Goal: Book appointment/travel/reservation

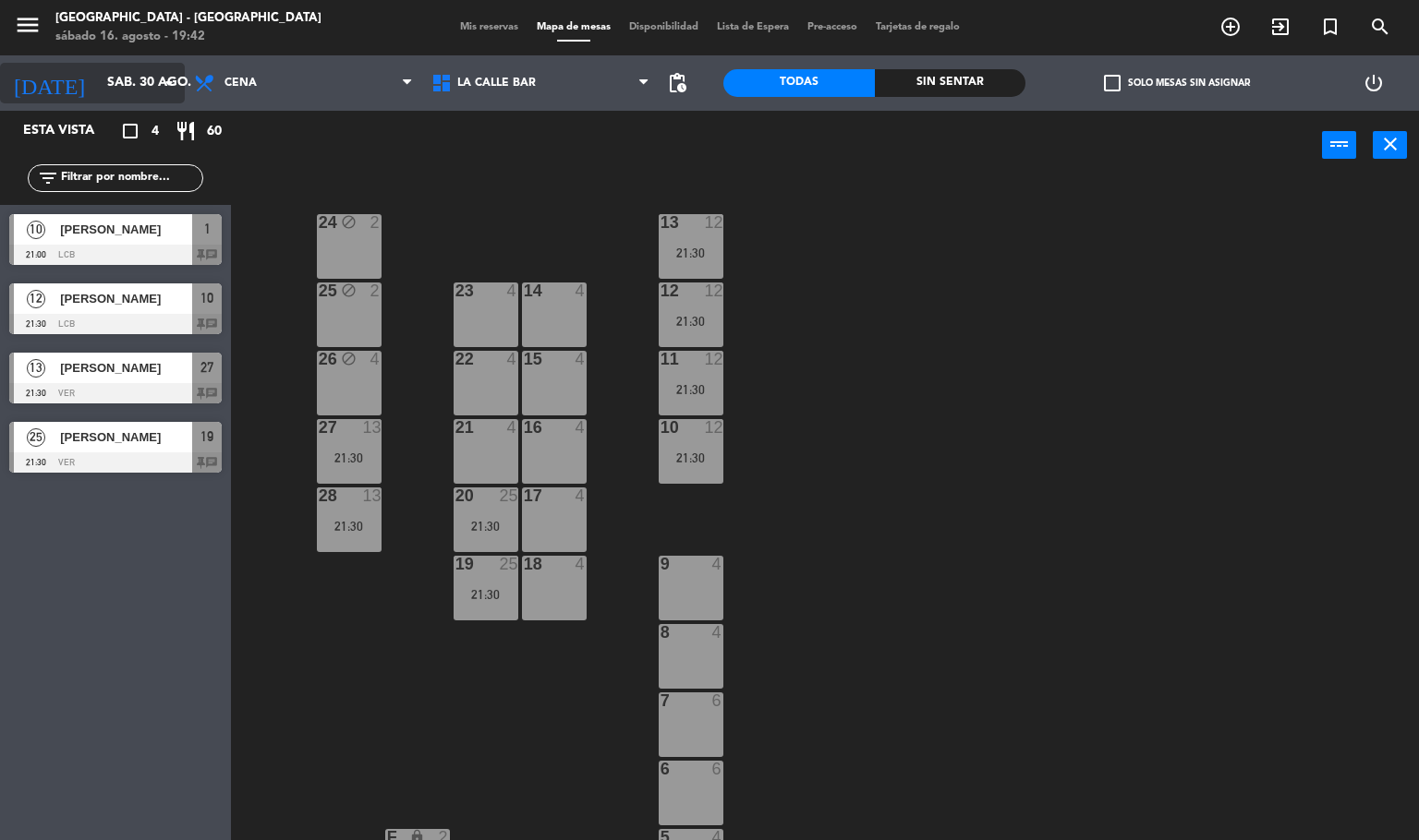
click at [144, 84] on input "sáb. 30 ago." at bounding box center [186, 83] width 175 height 33
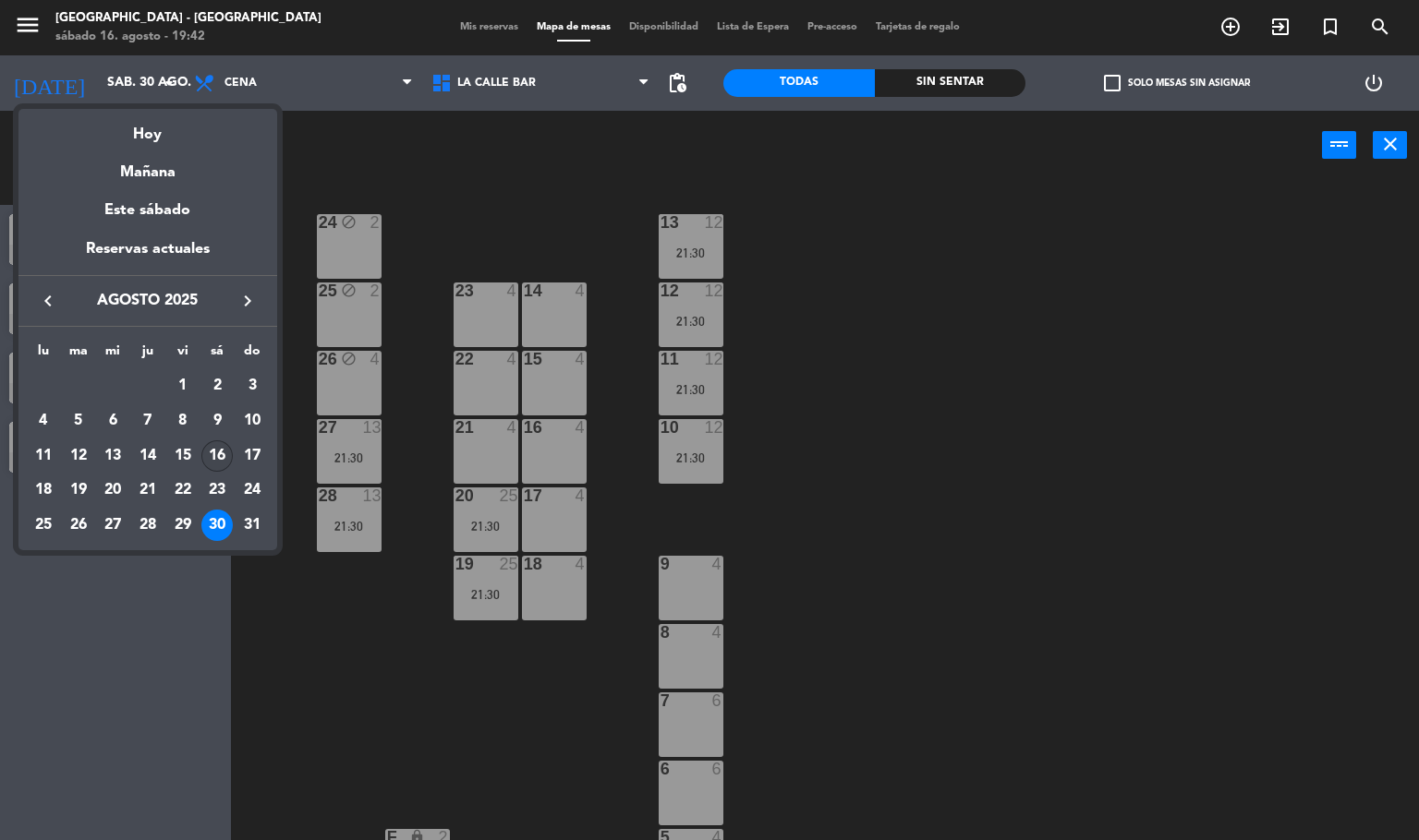
click at [214, 460] on div "16" at bounding box center [217, 456] width 31 height 31
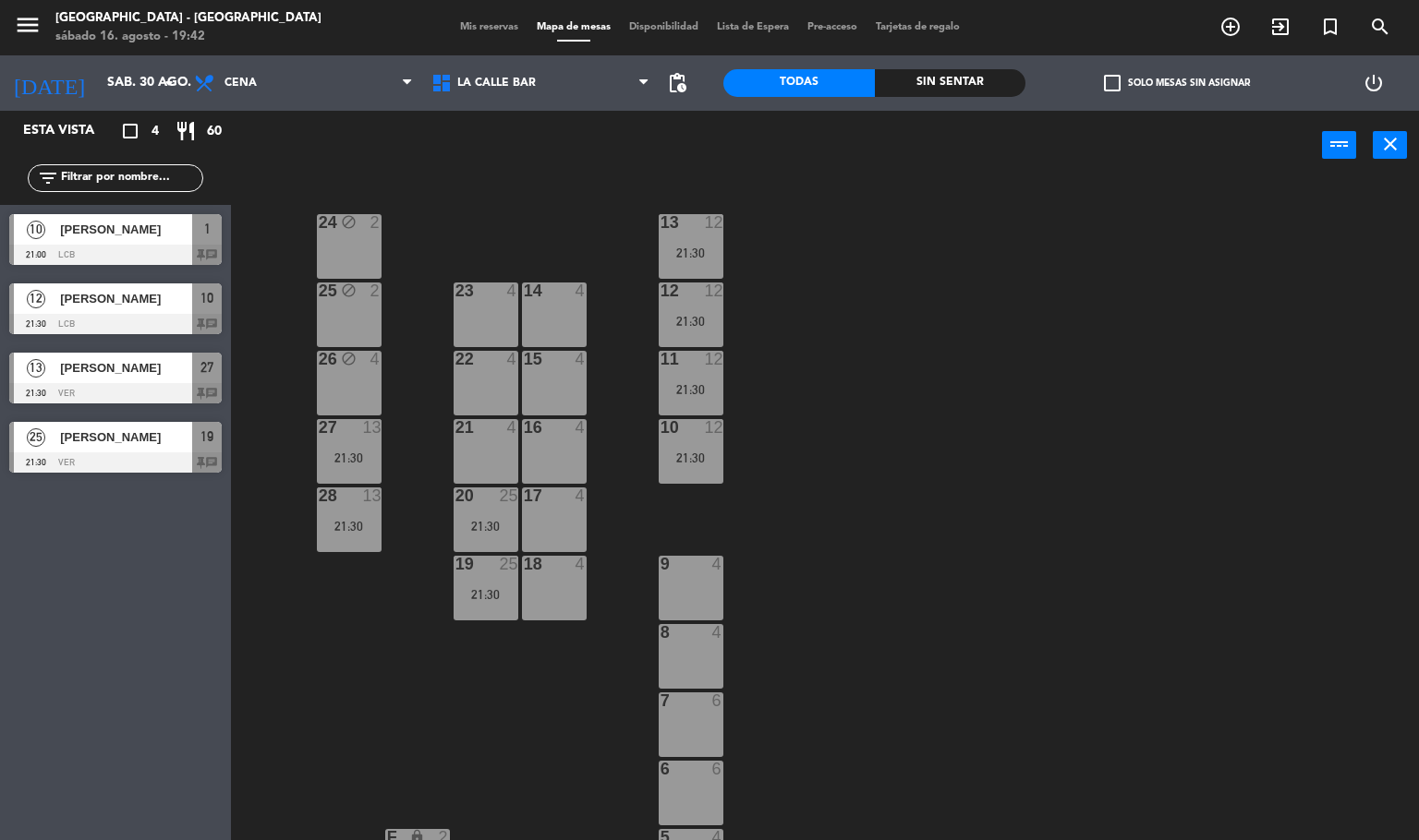
type input "sáb. 16 ago."
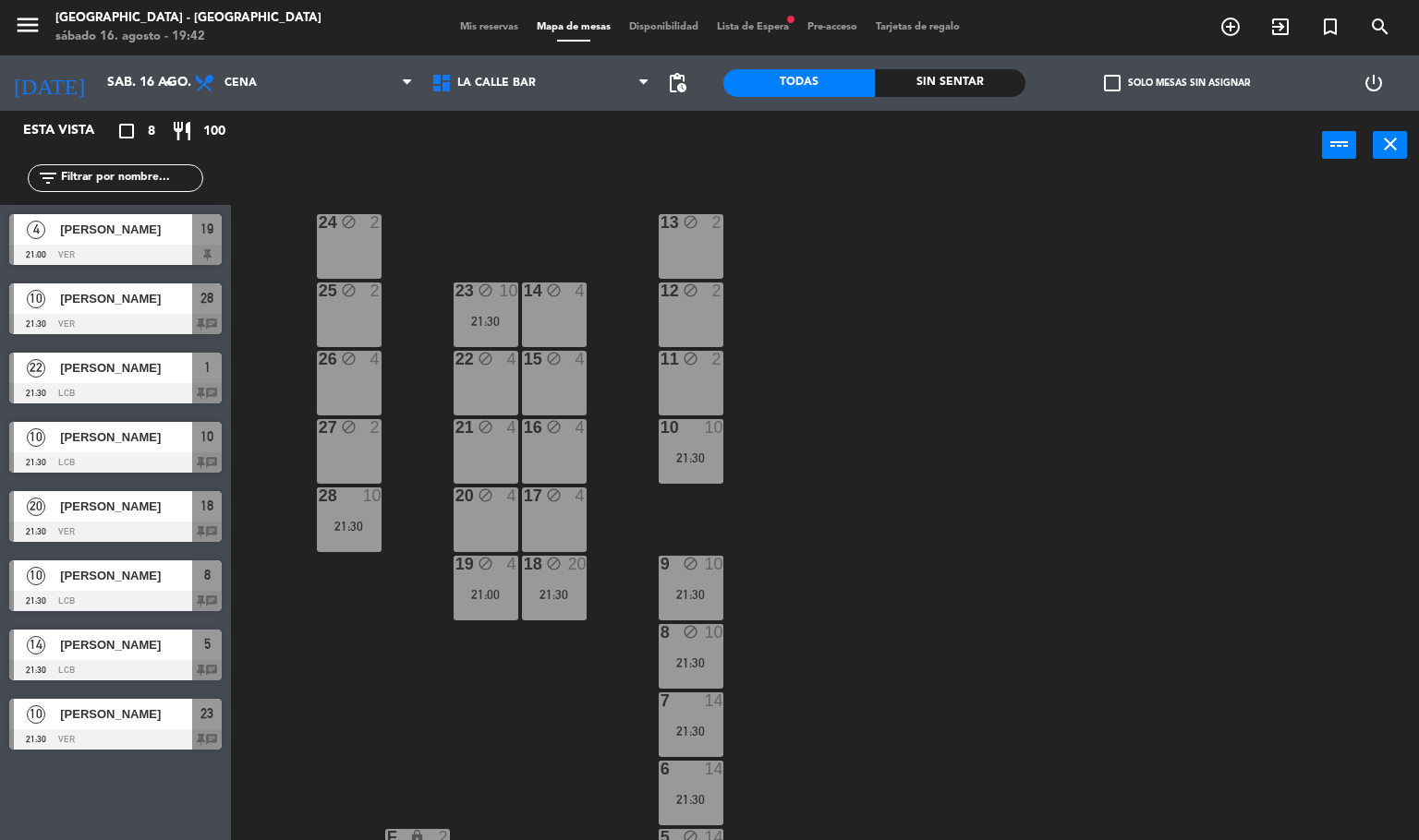
click at [174, 745] on div at bounding box center [115, 739] width 212 height 21
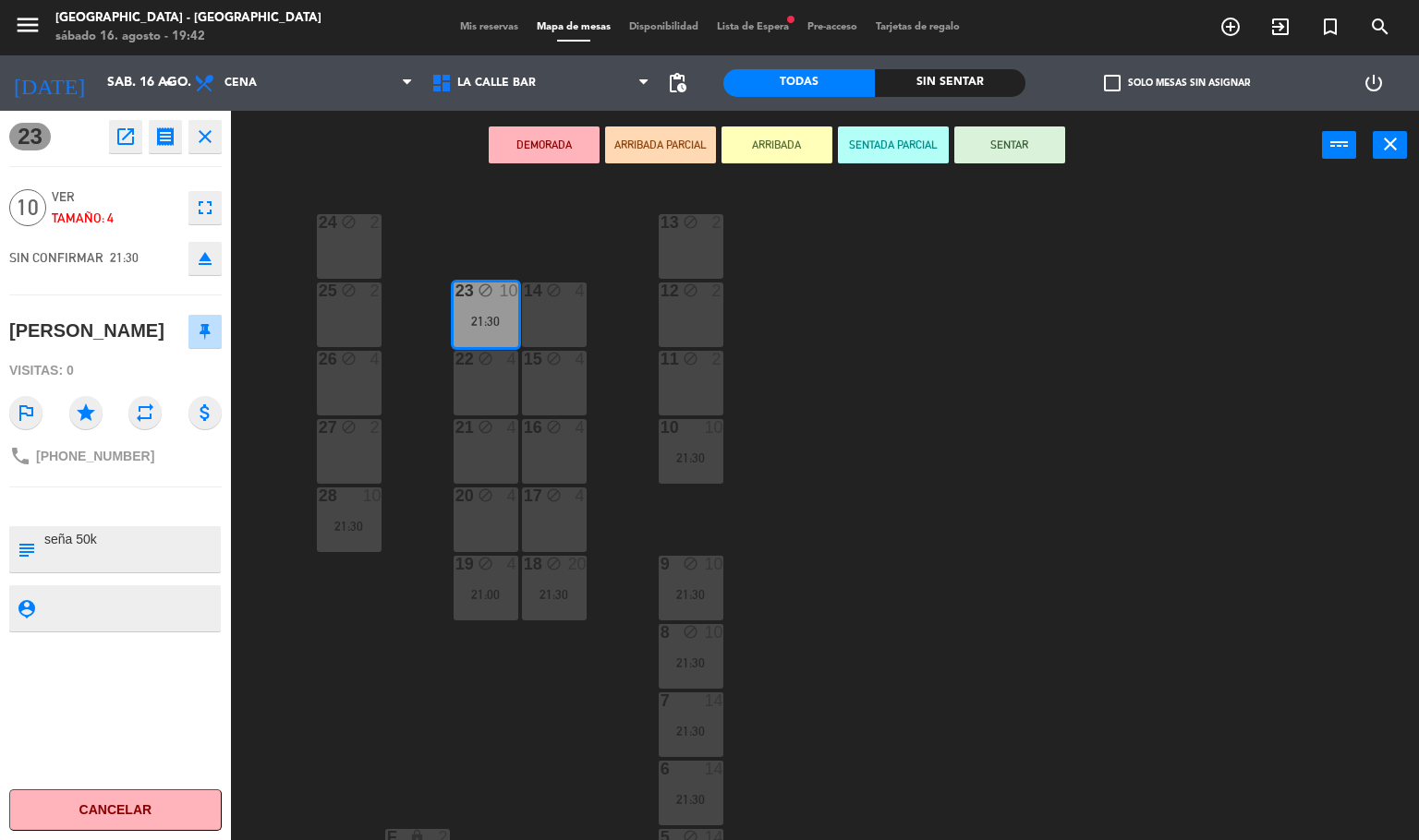
drag, startPoint x: 361, startPoint y: 685, endPoint x: 317, endPoint y: 751, distance: 79.3
click at [317, 751] on div "24 block 2 13 block 2 23 block 10 21:30 14 block 4 25 block 2 12 block 2 15 blo…" at bounding box center [832, 510] width 1174 height 659
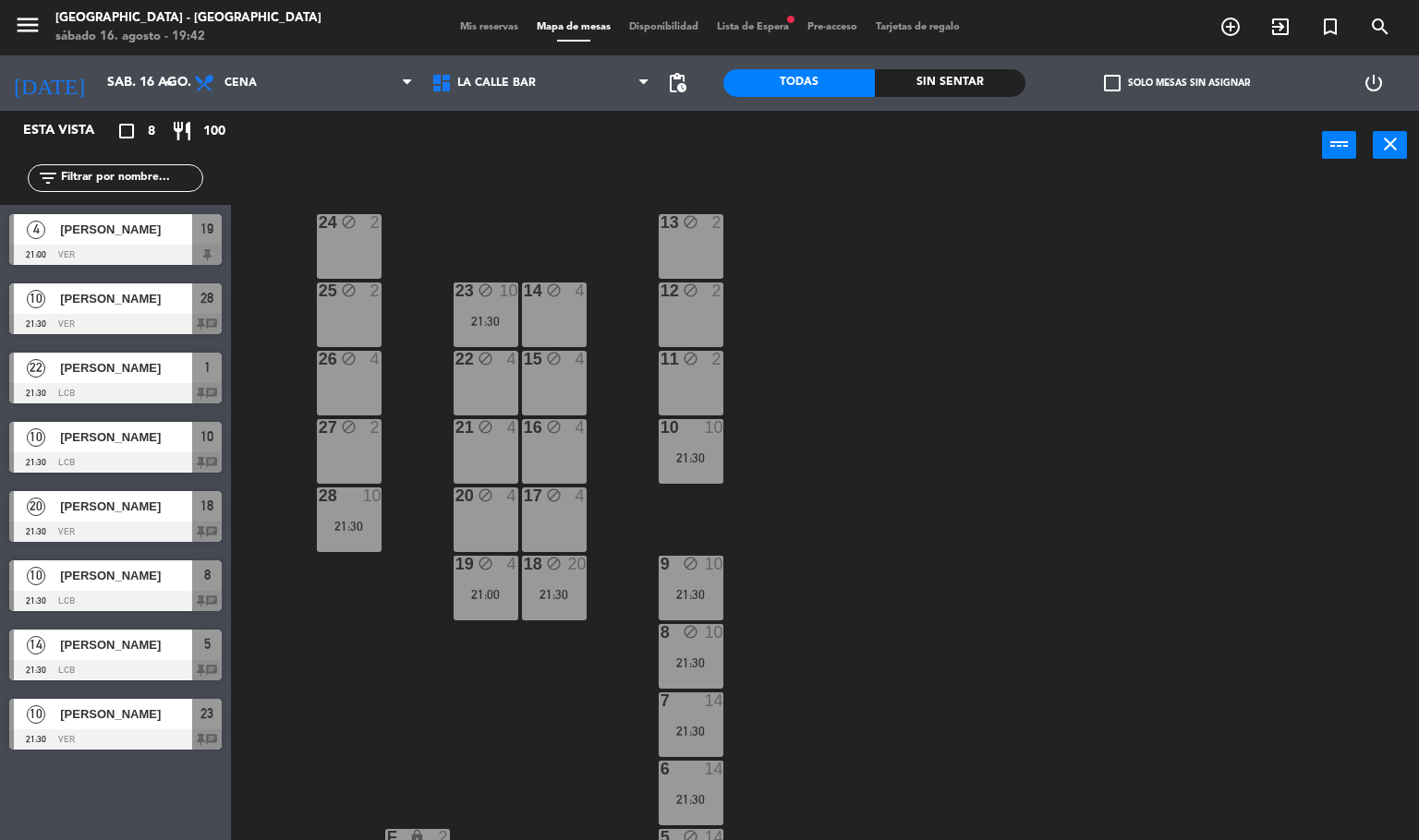
drag, startPoint x: 122, startPoint y: 629, endPoint x: 122, endPoint y: 642, distance: 13.0
click at [122, 642] on div "14 [PERSON_NAME] 21:30 LCB 5 chat" at bounding box center [115, 655] width 231 height 70
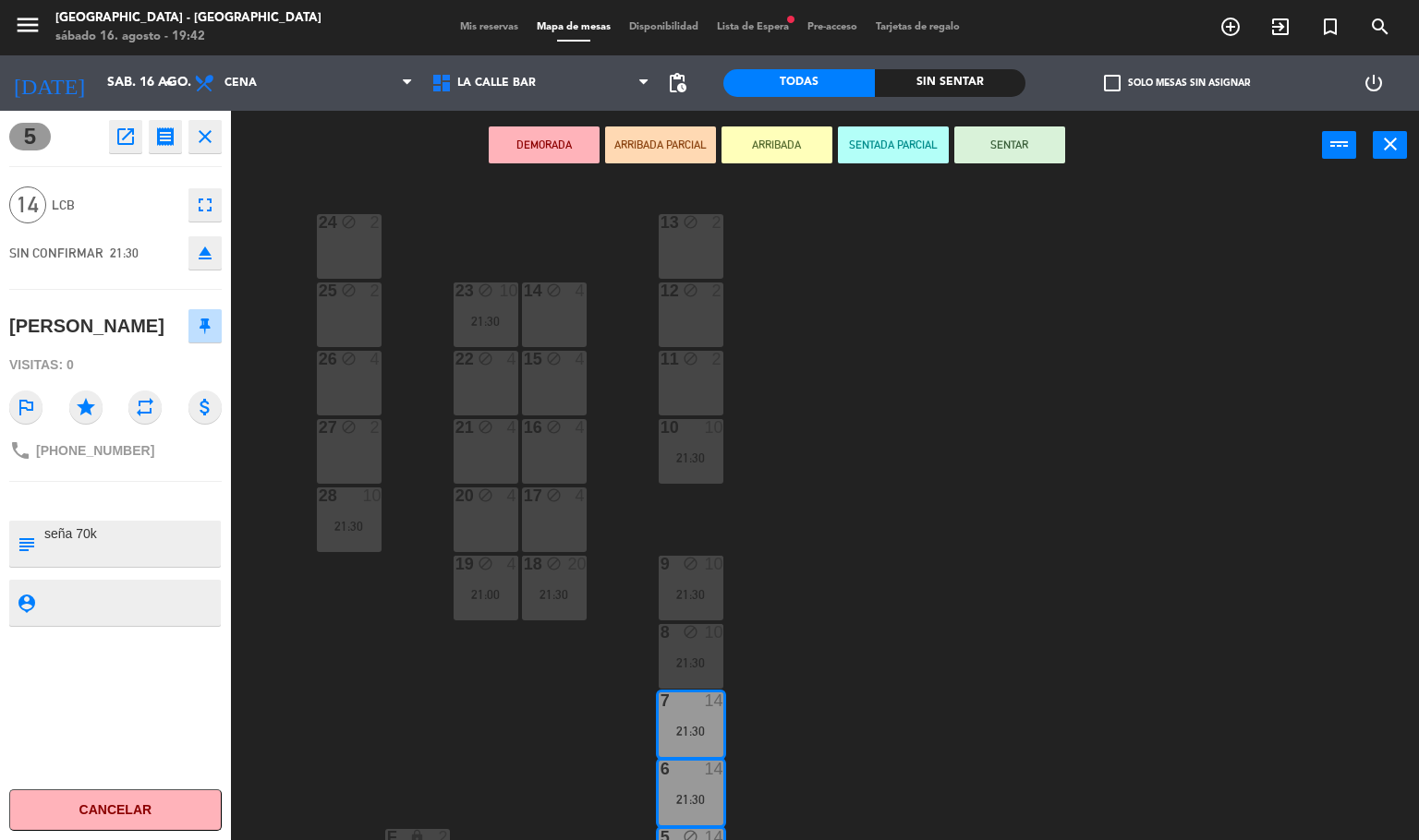
click at [350, 642] on div "24 block 2 13 block 2 23 block 10 21:30 14 block 4 25 block 2 12 block 2 15 blo…" at bounding box center [832, 510] width 1174 height 659
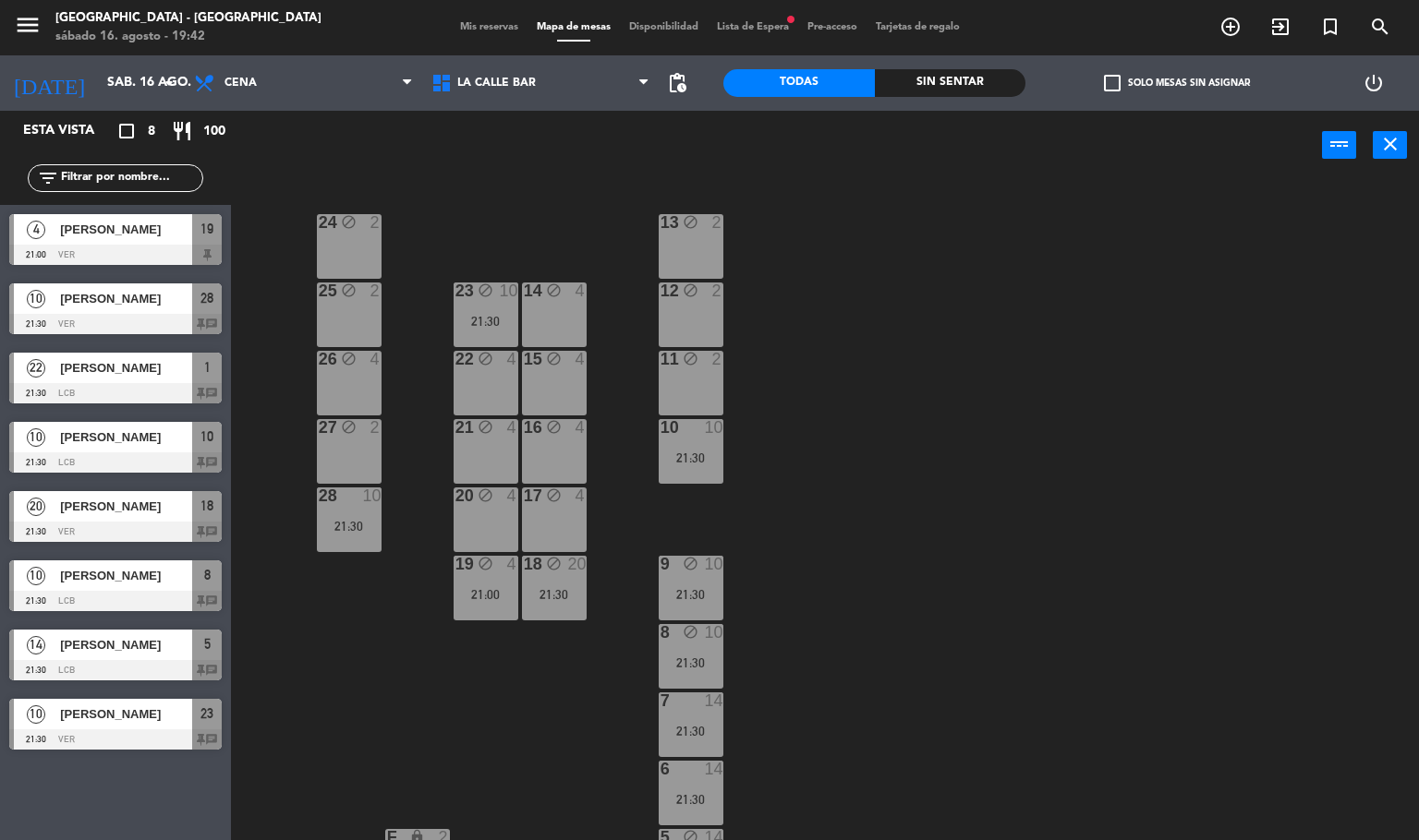
click at [124, 582] on span "[PERSON_NAME]" at bounding box center [126, 575] width 132 height 20
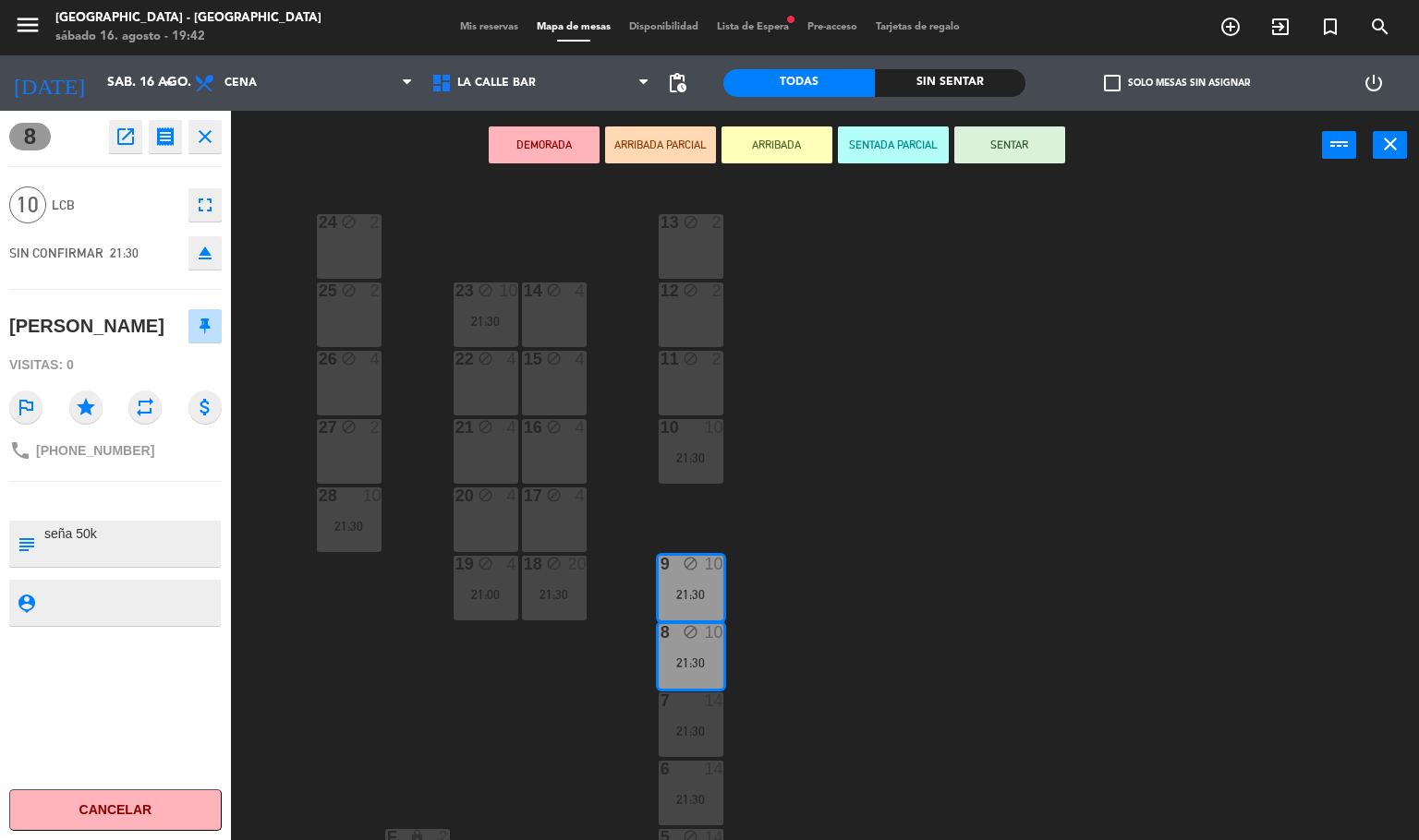
click at [330, 660] on div "24 block 2 13 block 2 23 block 10 21:30 14 block 4 25 block 2 12 block 2 15 blo…" at bounding box center [832, 510] width 1174 height 659
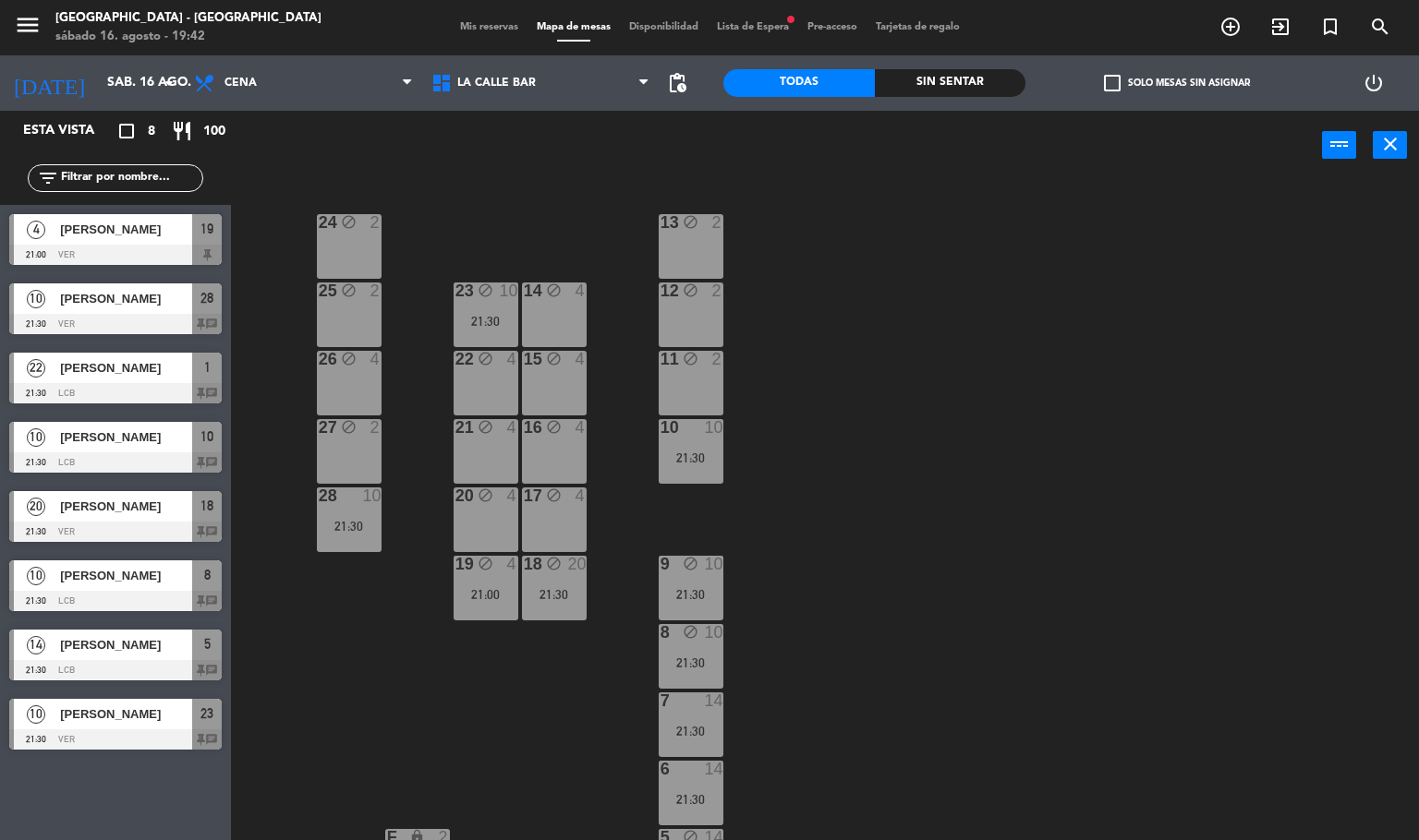
drag, startPoint x: 125, startPoint y: 510, endPoint x: 303, endPoint y: 585, distance: 193.2
click at [125, 515] on div "20 [PERSON_NAME] 21:30 VER 18 chat" at bounding box center [115, 517] width 231 height 70
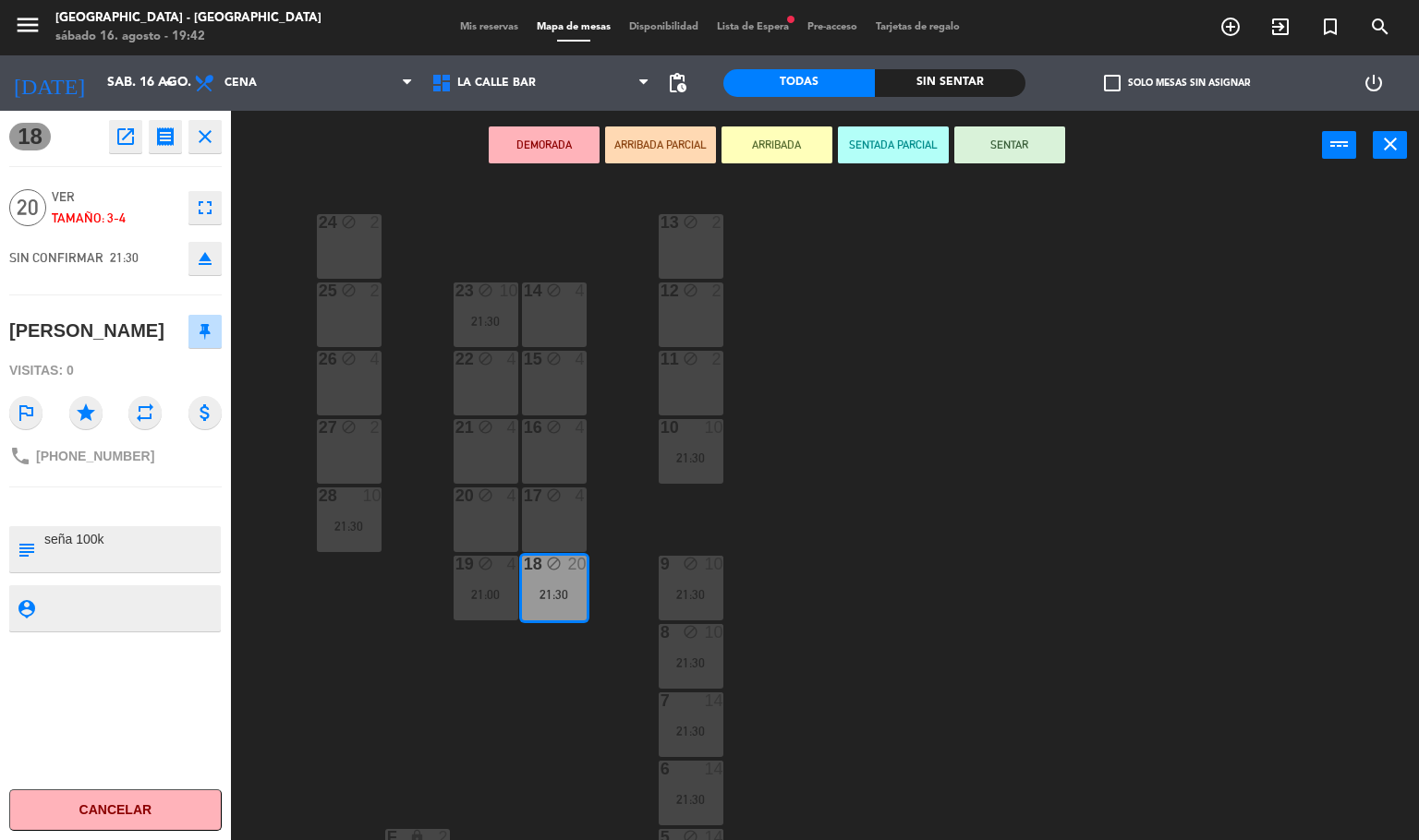
click at [348, 673] on div "24 block 2 13 block 2 23 block 10 21:30 14 block 4 25 block 2 12 block 2 15 blo…" at bounding box center [832, 510] width 1174 height 659
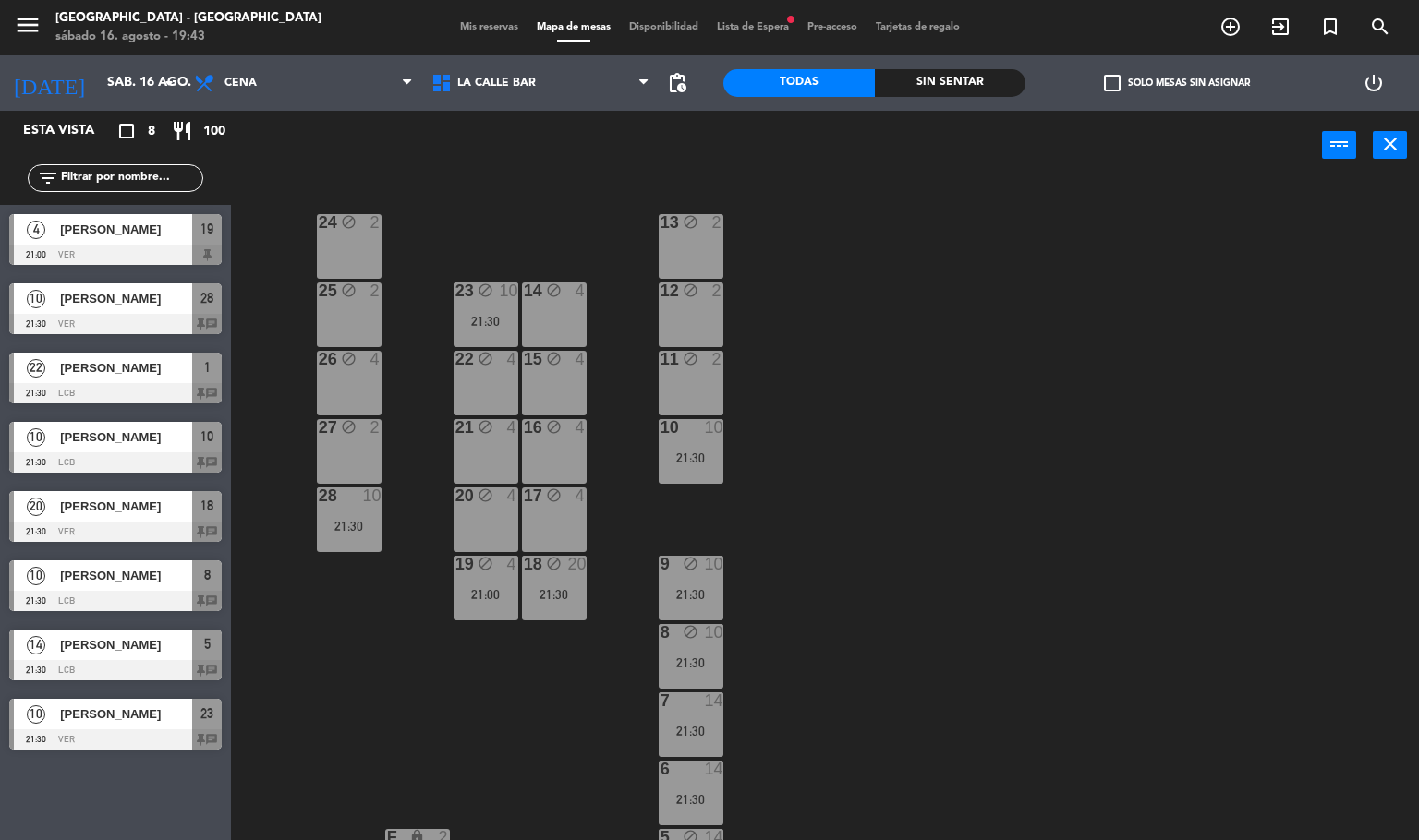
drag, startPoint x: 108, startPoint y: 439, endPoint x: 191, endPoint y: 538, distance: 129.2
click at [95, 441] on div "10 [PERSON_NAME] 21:30 LCB 10 chat" at bounding box center [115, 447] width 231 height 70
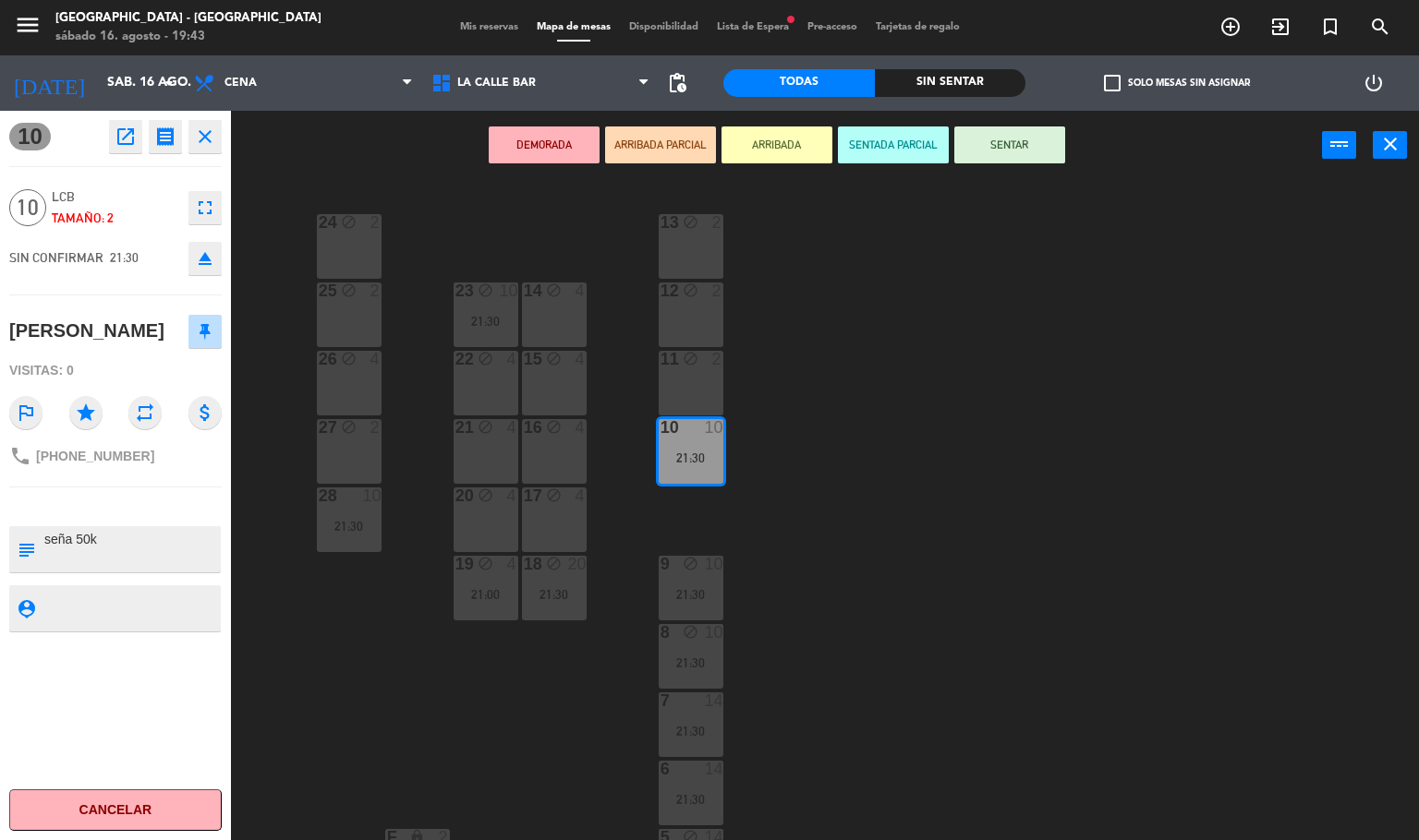
click at [341, 689] on div "24 block 2 13 block 2 23 block 10 21:30 14 block 4 25 block 2 12 block 2 15 blo…" at bounding box center [832, 510] width 1174 height 659
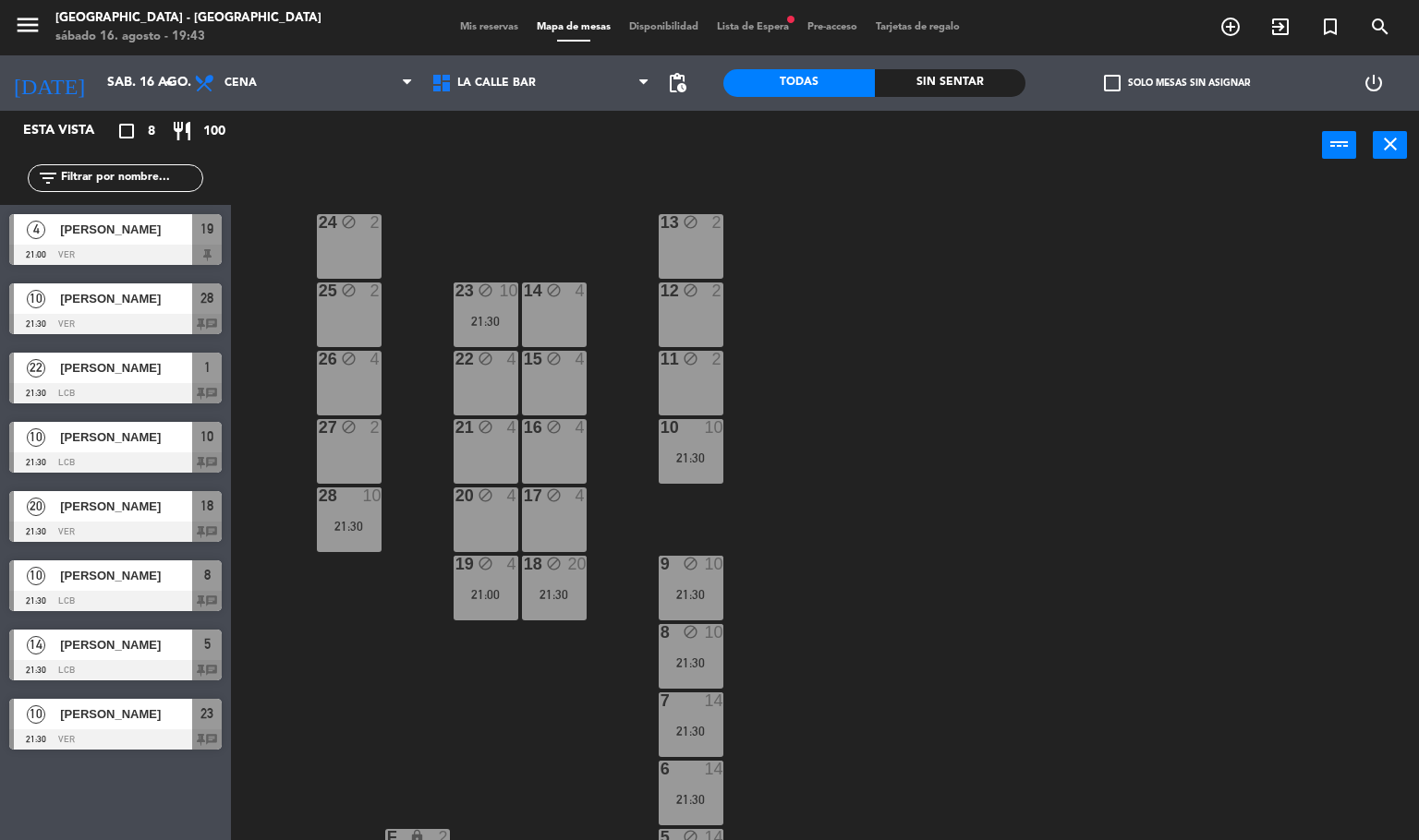
click at [100, 385] on div at bounding box center [115, 394] width 212 height 21
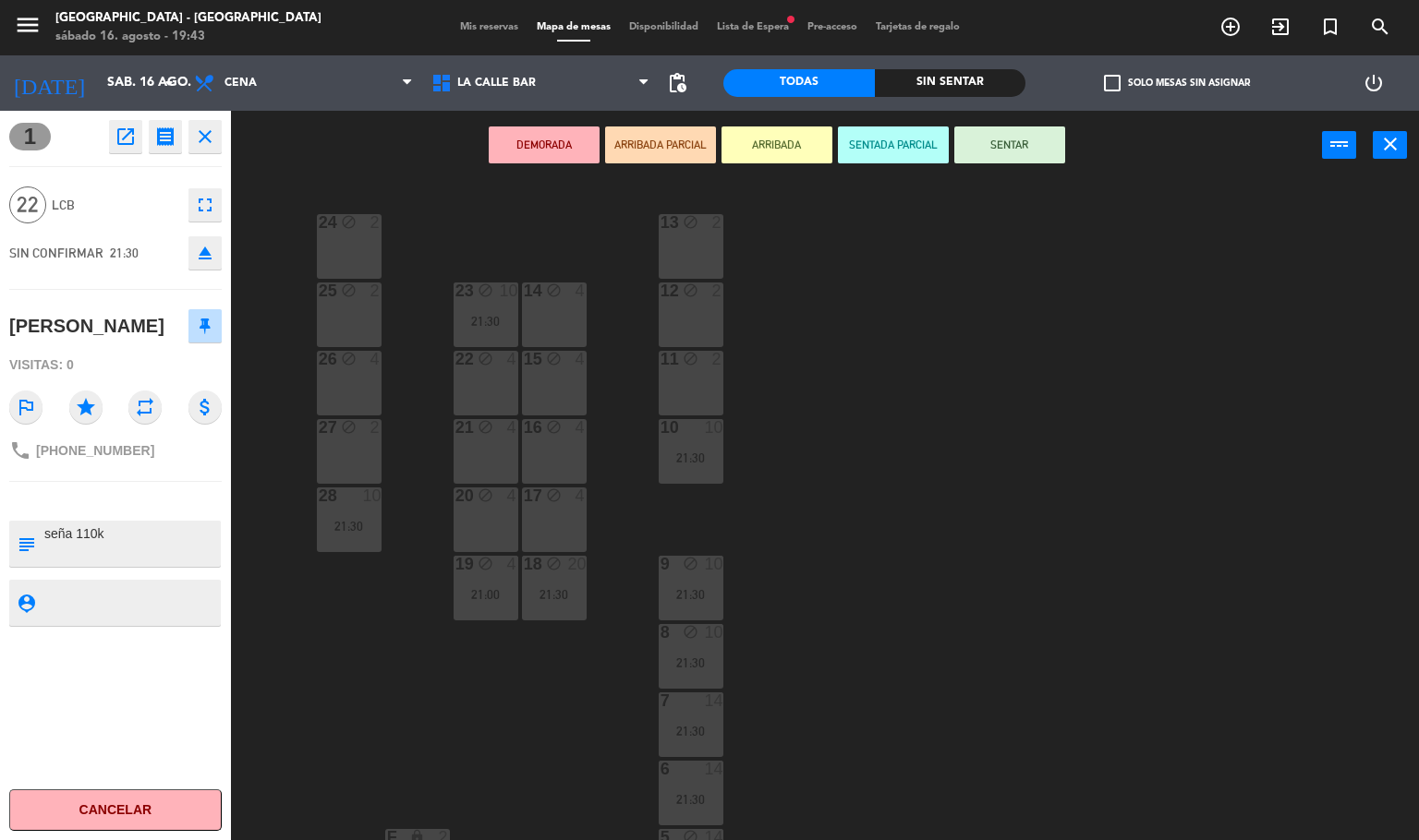
click at [368, 696] on div "24 block 2 13 block 2 23 block 10 21:30 14 block 4 25 block 2 12 block 2 15 blo…" at bounding box center [832, 510] width 1174 height 659
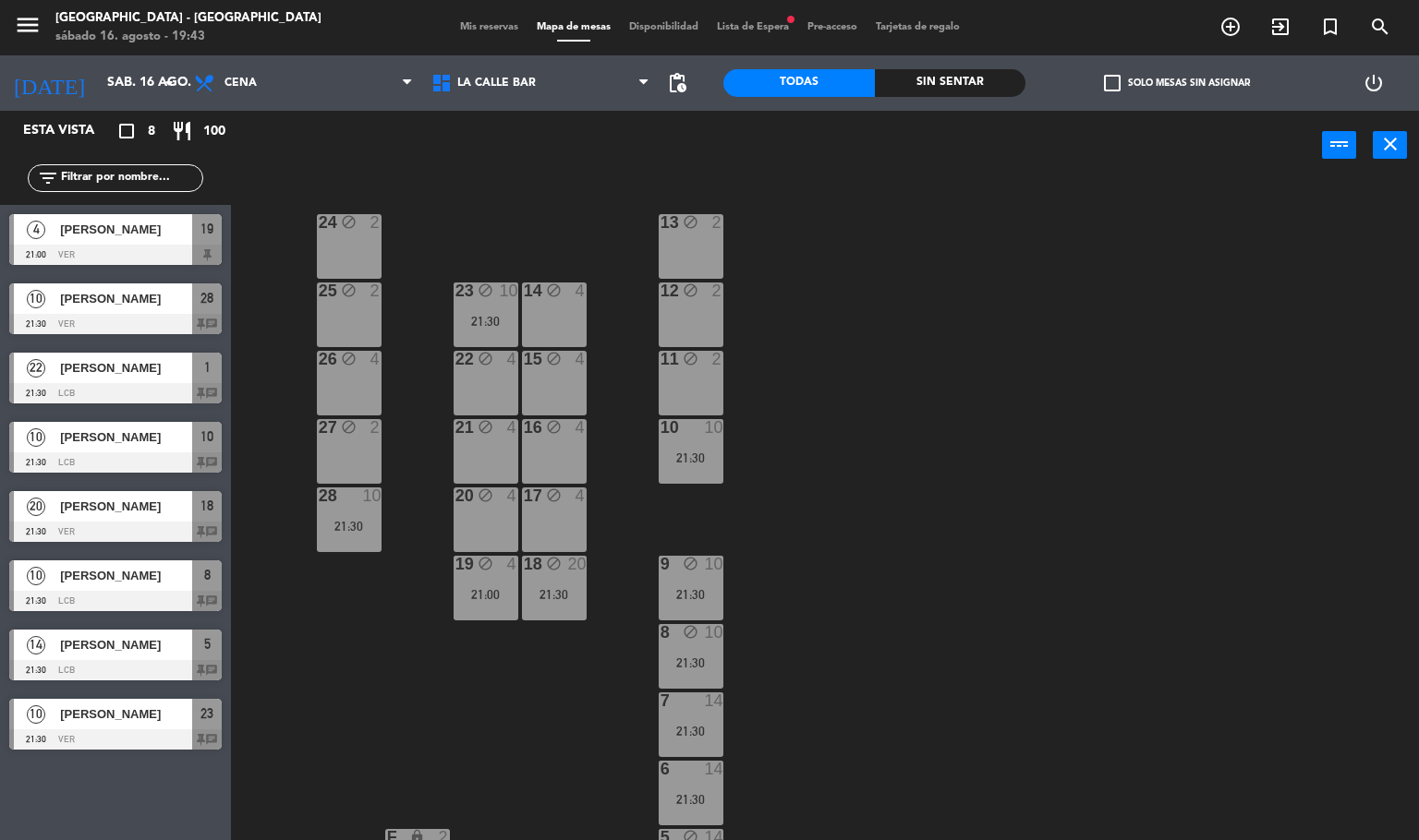
click at [172, 418] on div "10 [PERSON_NAME] 21:30 LCB 10 chat" at bounding box center [115, 447] width 231 height 70
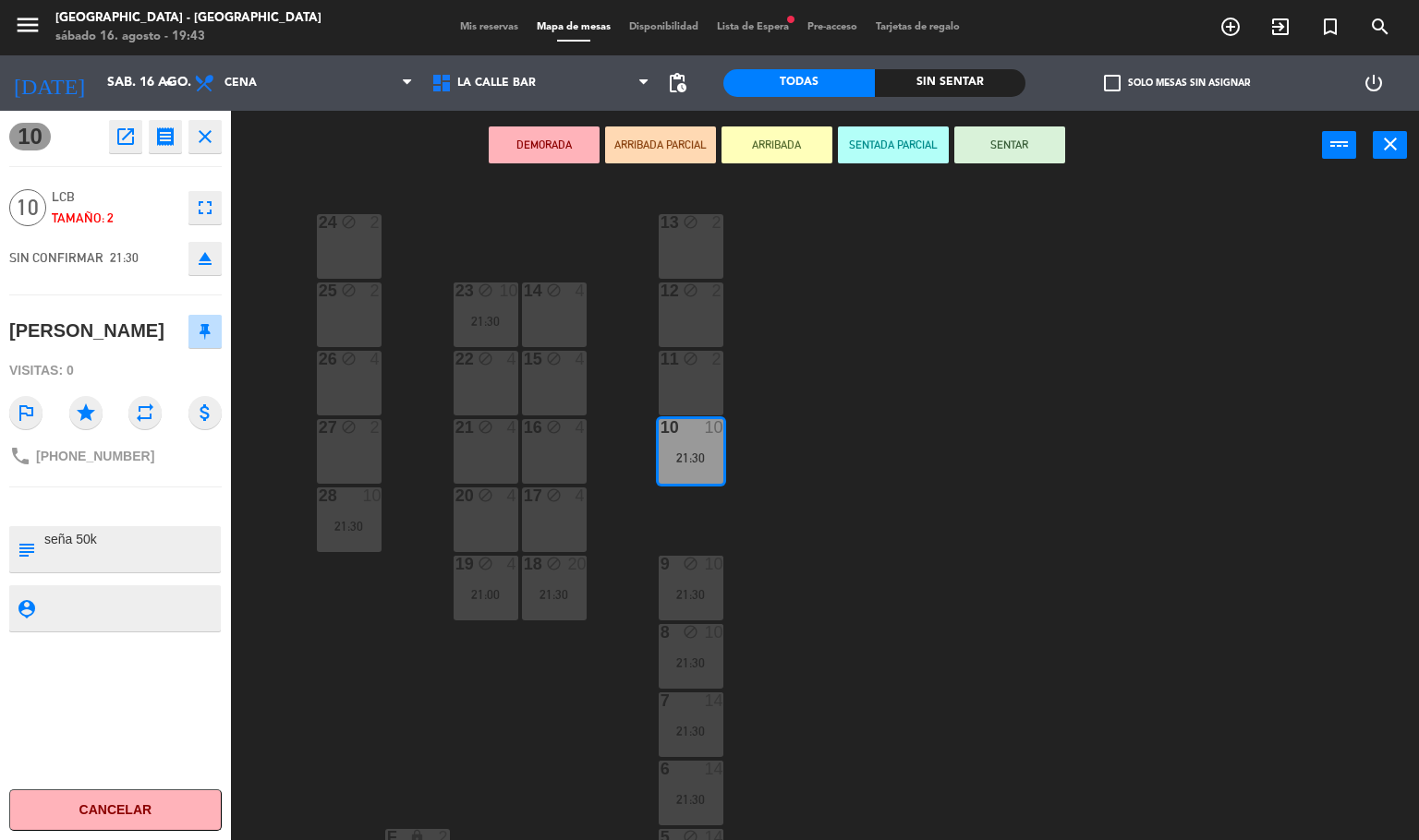
click at [435, 754] on div "24 block 2 13 block 2 23 block 10 21:30 14 block 4 25 block 2 12 block 2 15 blo…" at bounding box center [832, 510] width 1174 height 659
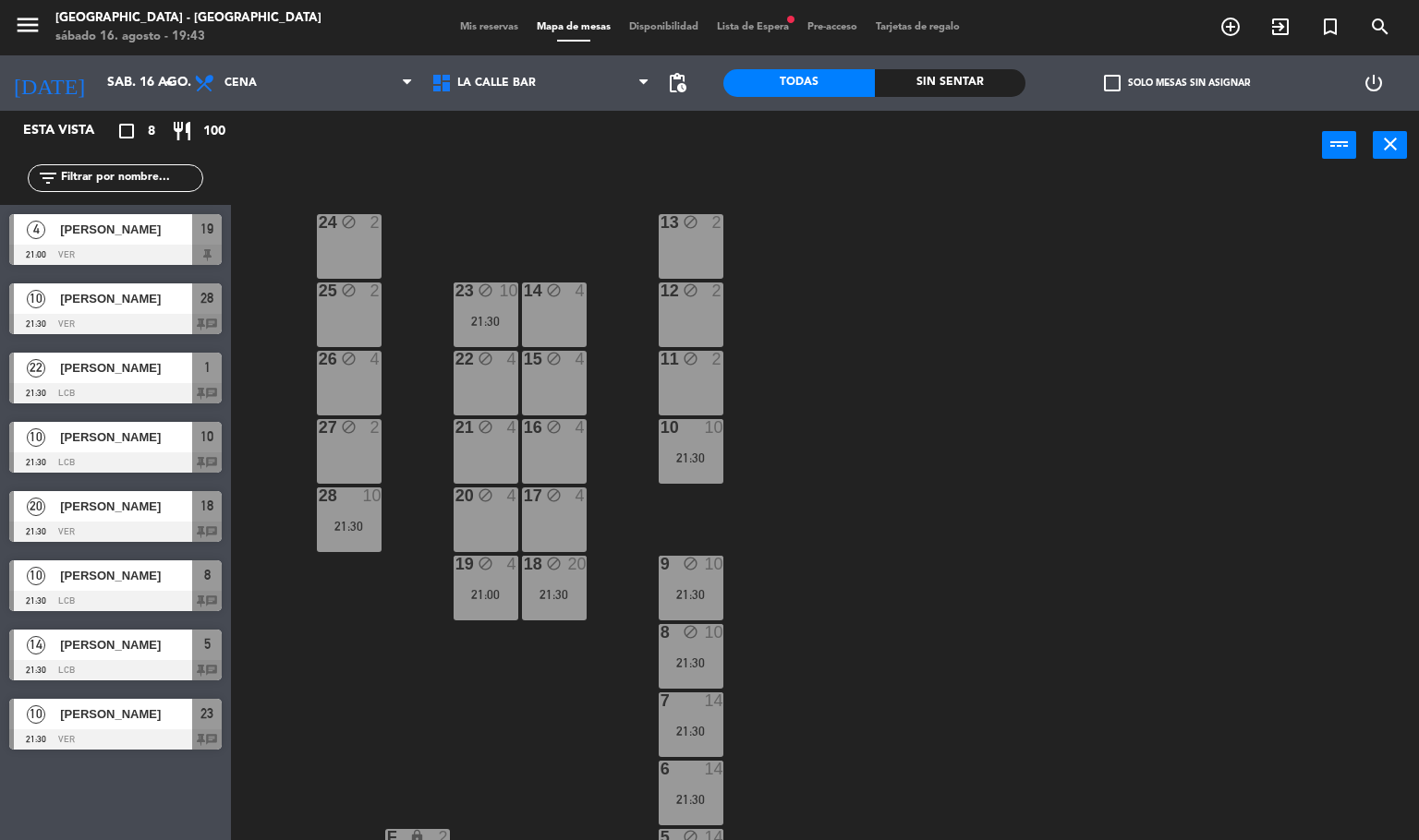
click at [103, 314] on div at bounding box center [115, 324] width 212 height 21
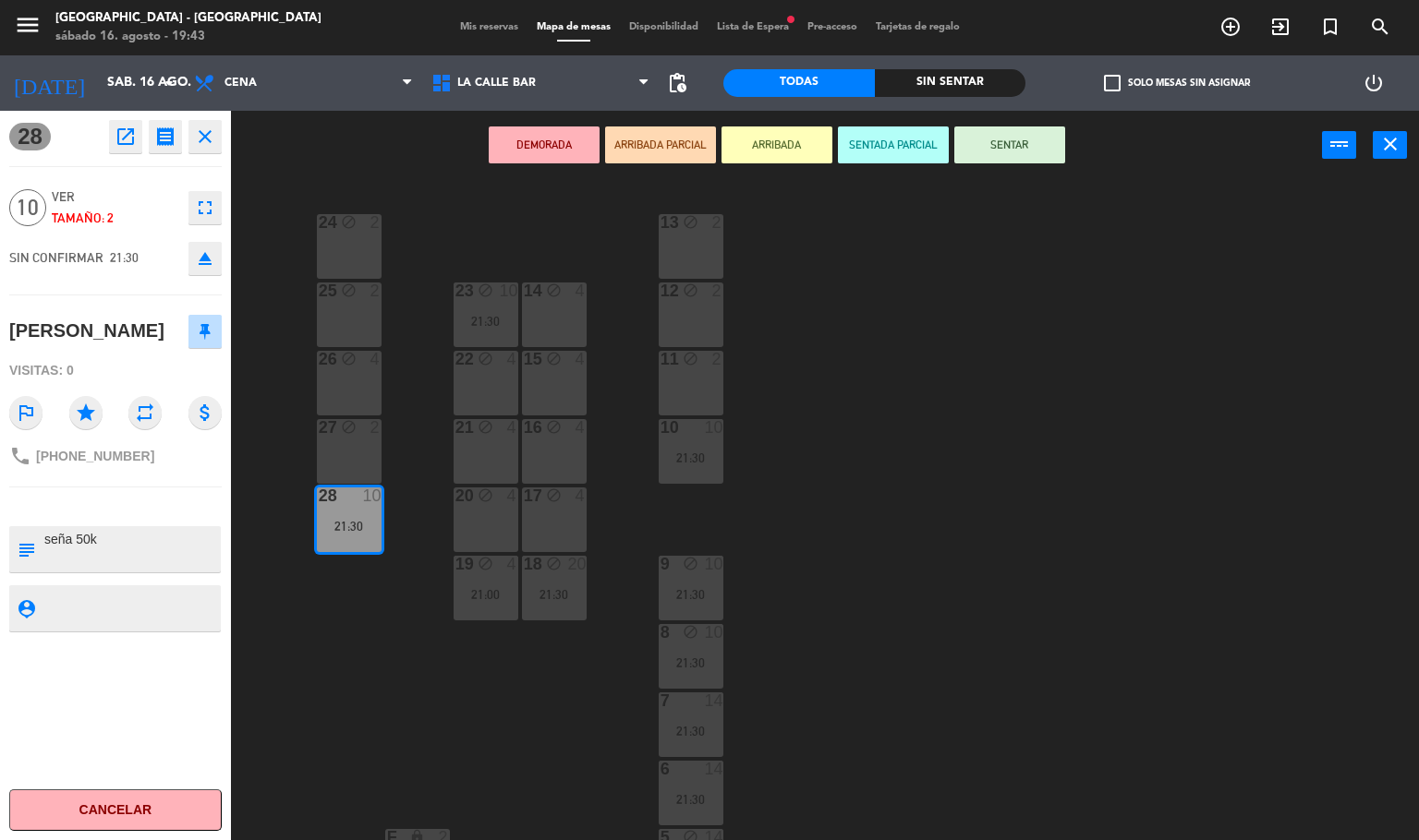
click at [401, 746] on div "24 block 2 13 block 2 23 block 10 21:30 14 block 4 25 block 2 12 block 2 15 blo…" at bounding box center [832, 510] width 1174 height 659
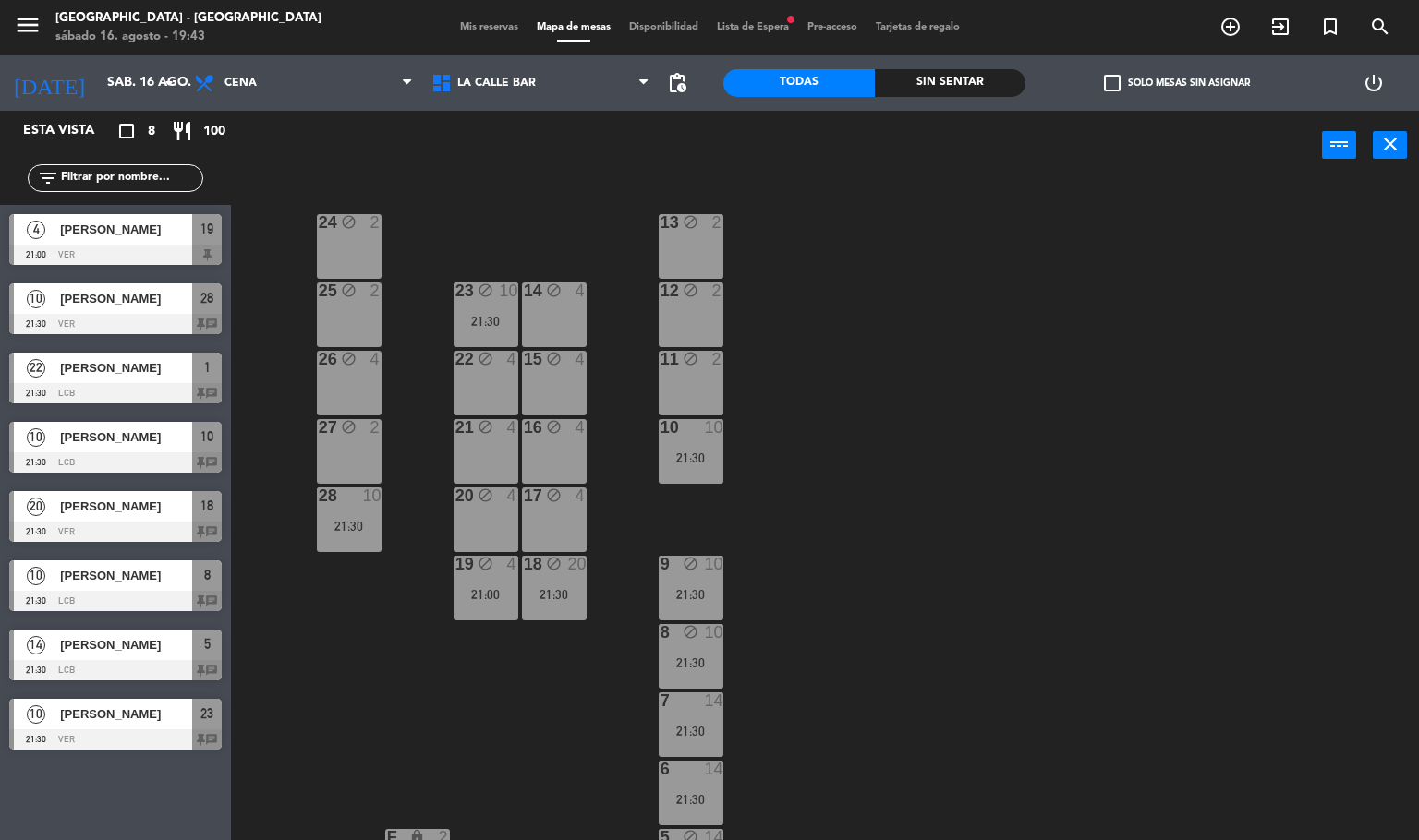
click at [128, 235] on span "[PERSON_NAME]" at bounding box center [126, 229] width 132 height 20
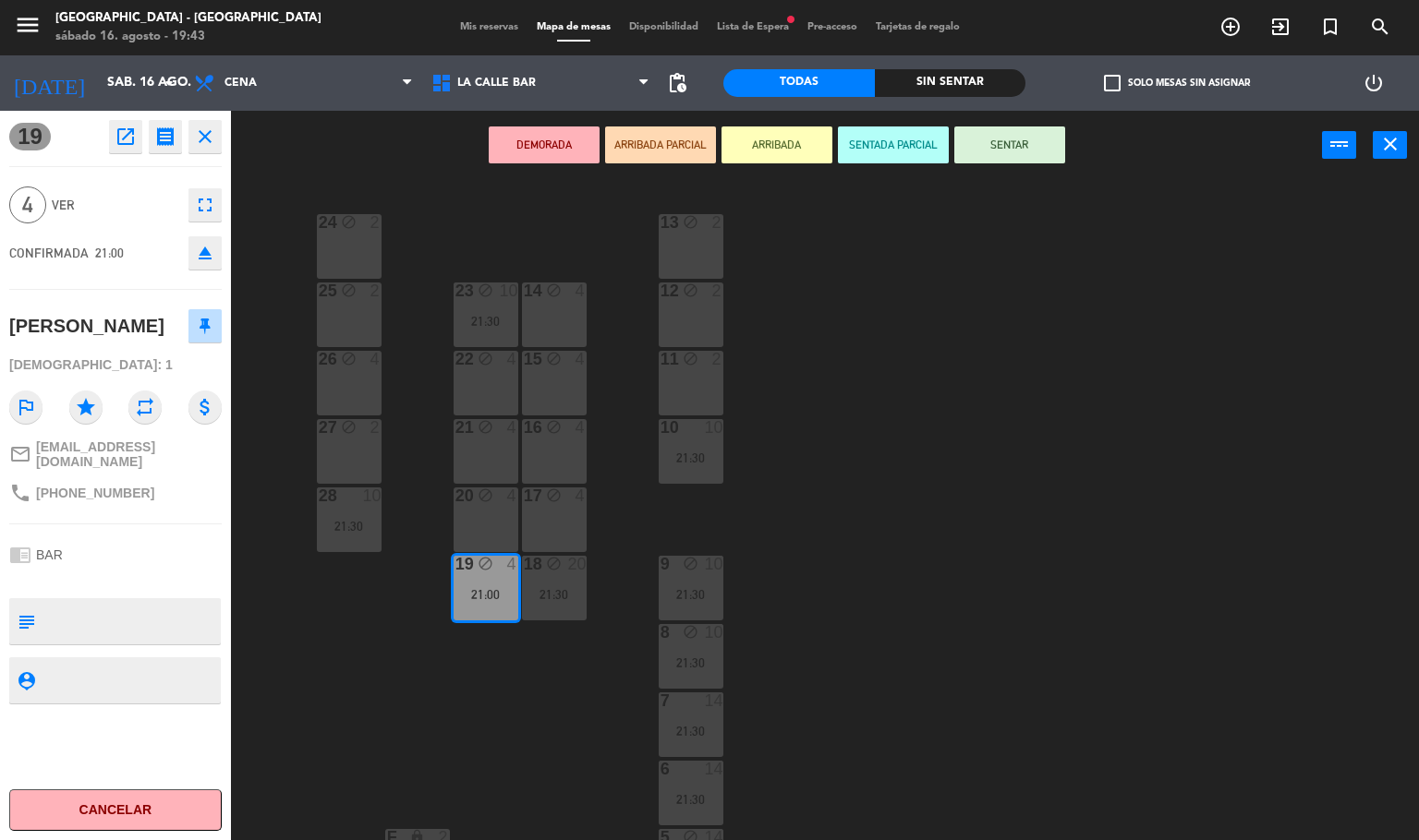
click at [455, 669] on div "24 block 2 13 block 2 23 block 10 21:30 14 block 4 25 block 2 12 block 2 15 blo…" at bounding box center [832, 510] width 1174 height 659
